Goal: Transaction & Acquisition: Purchase product/service

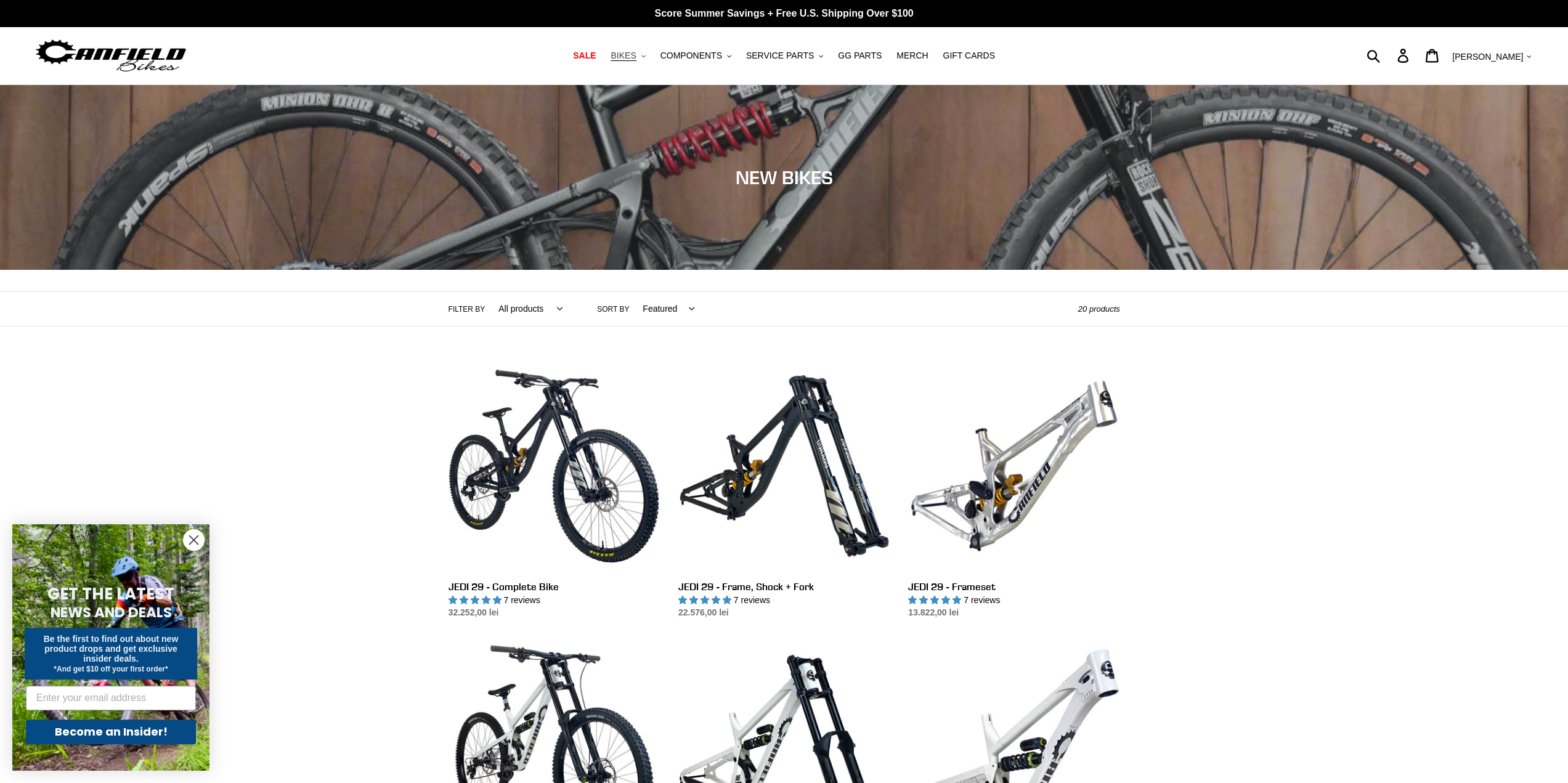
click at [636, 60] on span "BIKES" at bounding box center [623, 56] width 25 height 10
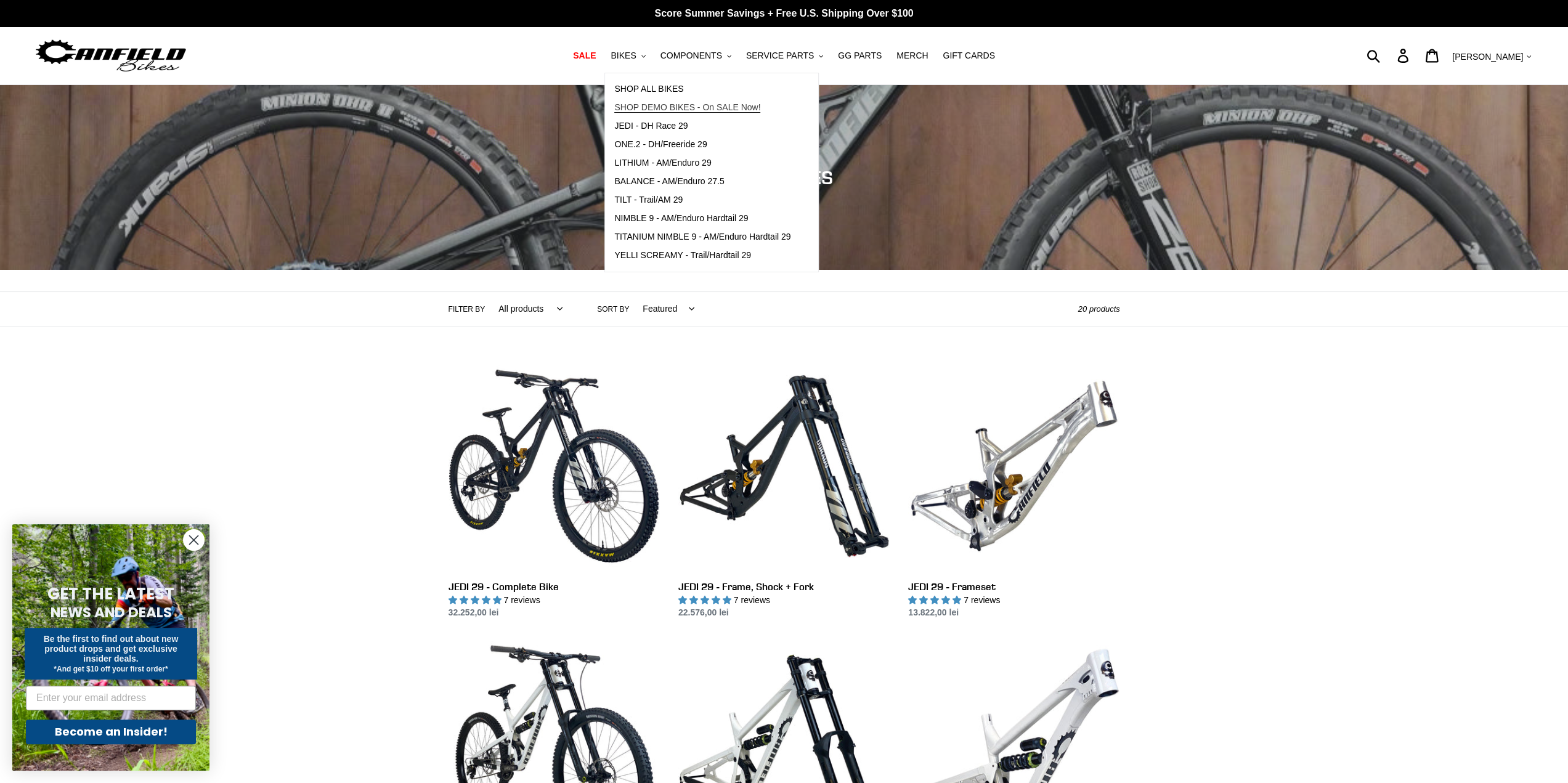
click at [681, 110] on span "SHOP DEMO BIKES - On SALE Now!" at bounding box center [687, 108] width 146 height 10
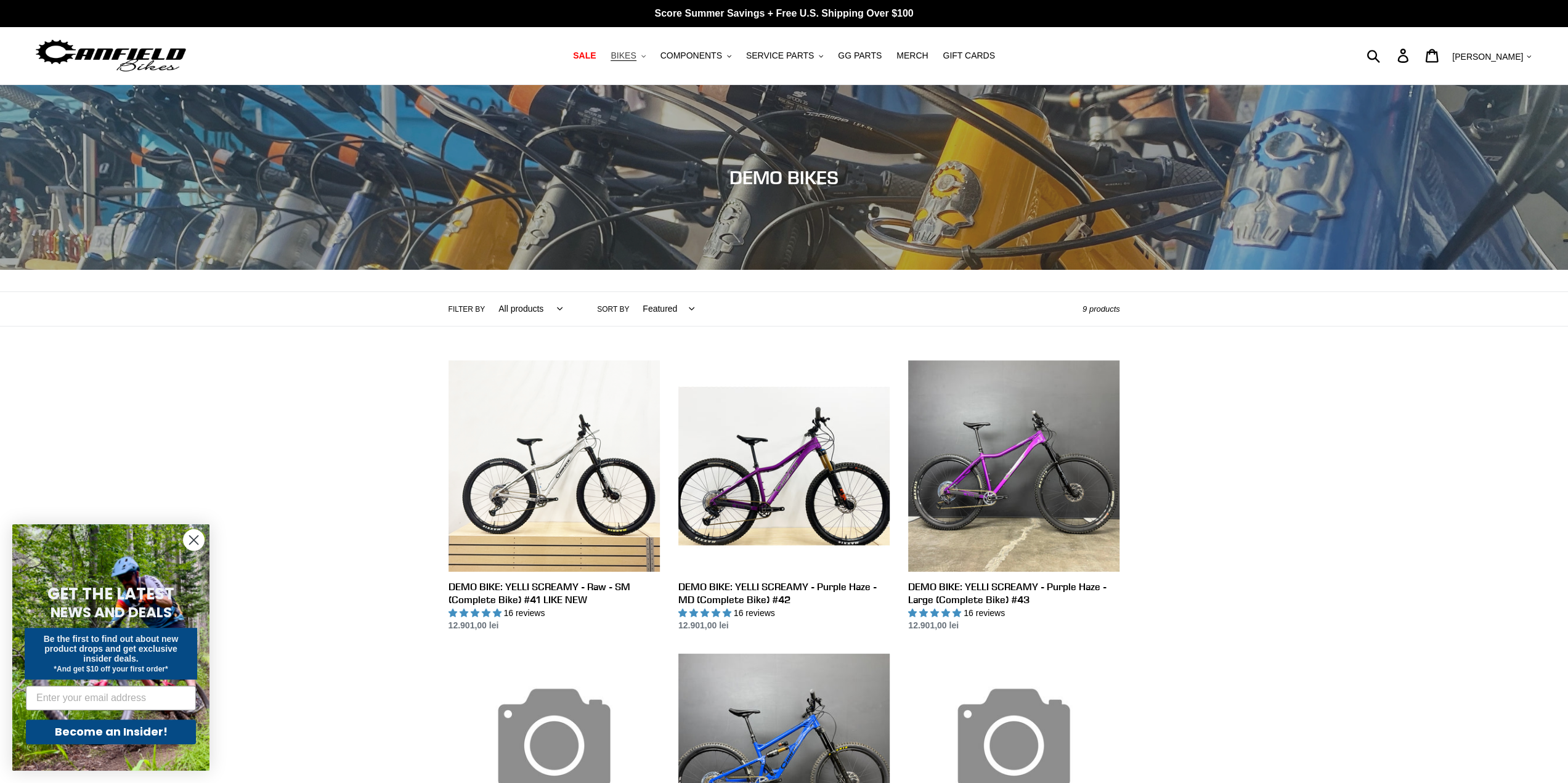
click at [646, 59] on icon ".cls-1{fill:#231f20}" at bounding box center [644, 56] width 4 height 4
